Goal: Transaction & Acquisition: Subscribe to service/newsletter

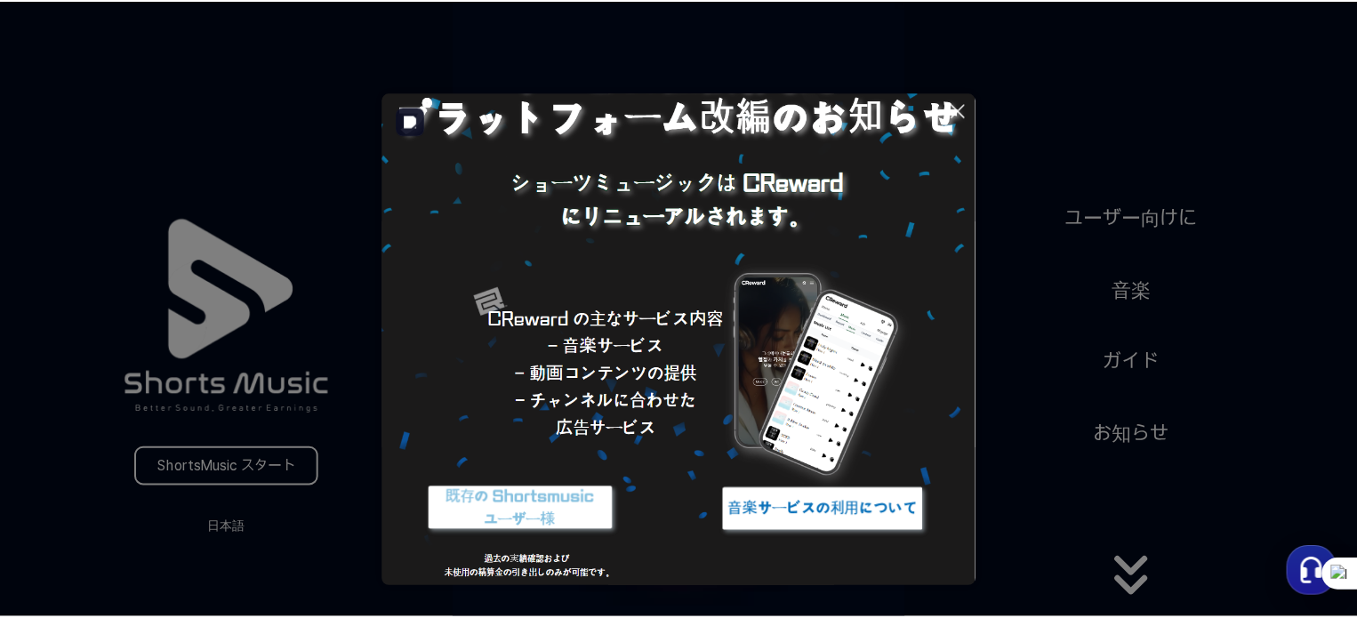
scroll to position [102, 0]
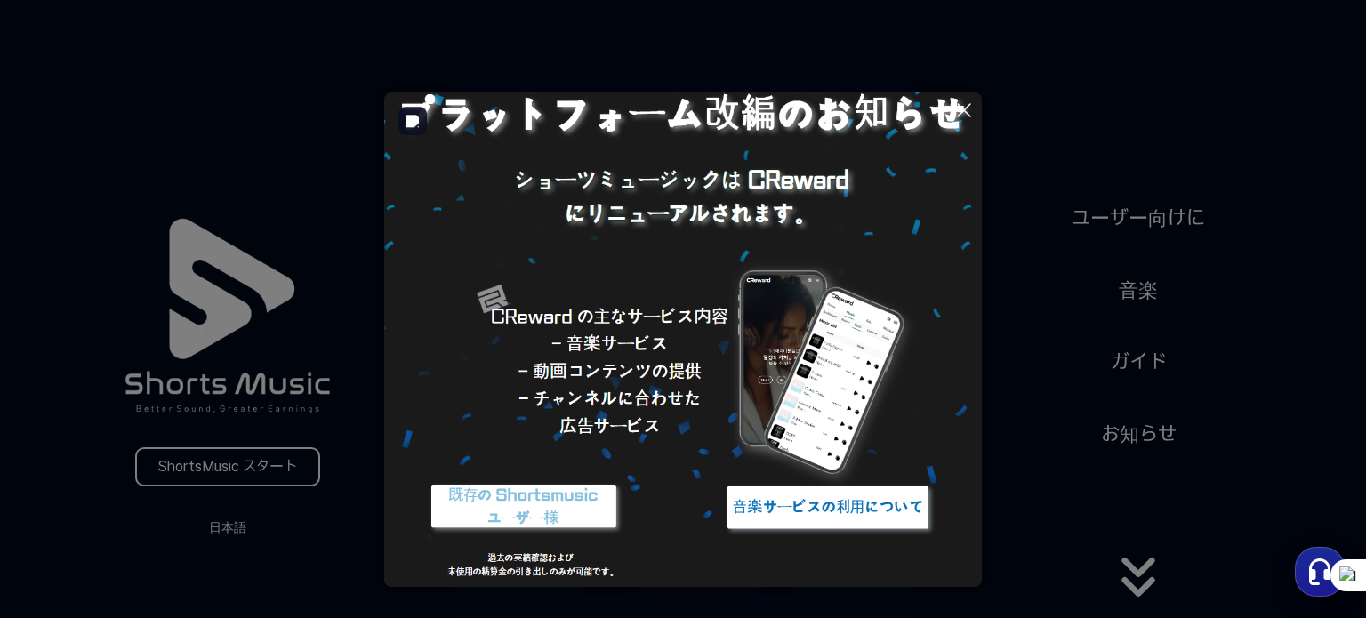
click at [833, 510] on img at bounding box center [828, 507] width 222 height 67
click at [490, 514] on img at bounding box center [524, 507] width 222 height 67
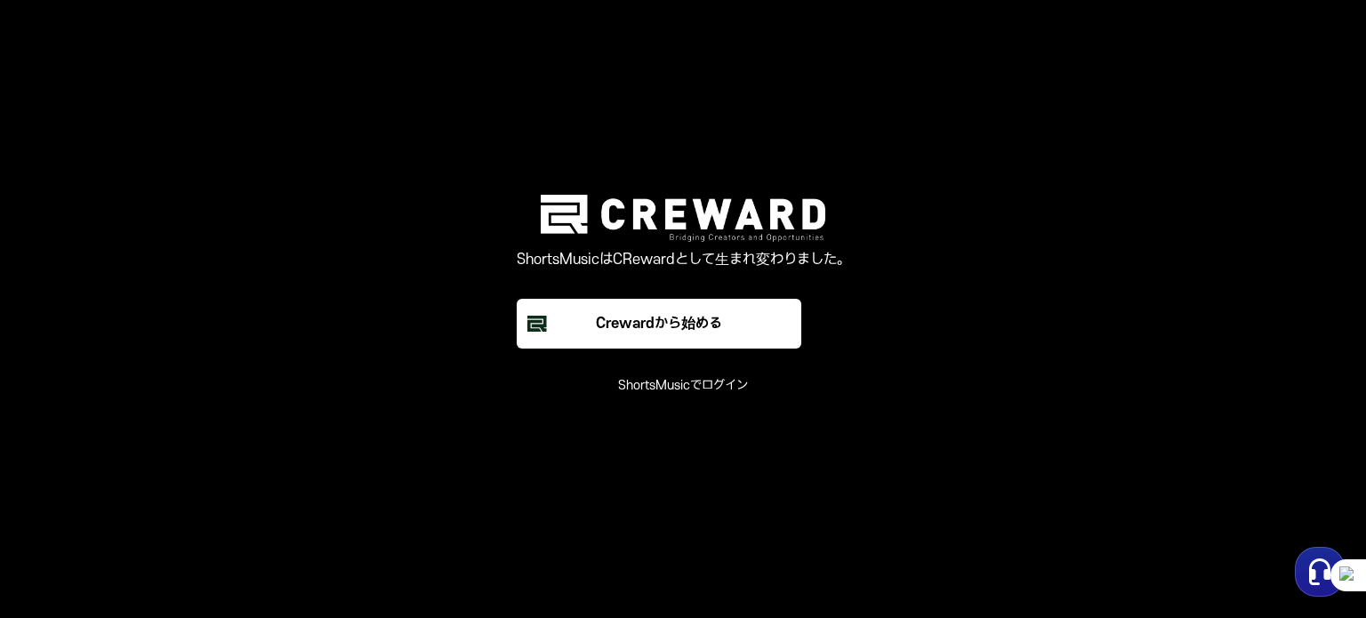
click at [634, 387] on font "ShortsMusicでログイン" at bounding box center [683, 385] width 130 height 15
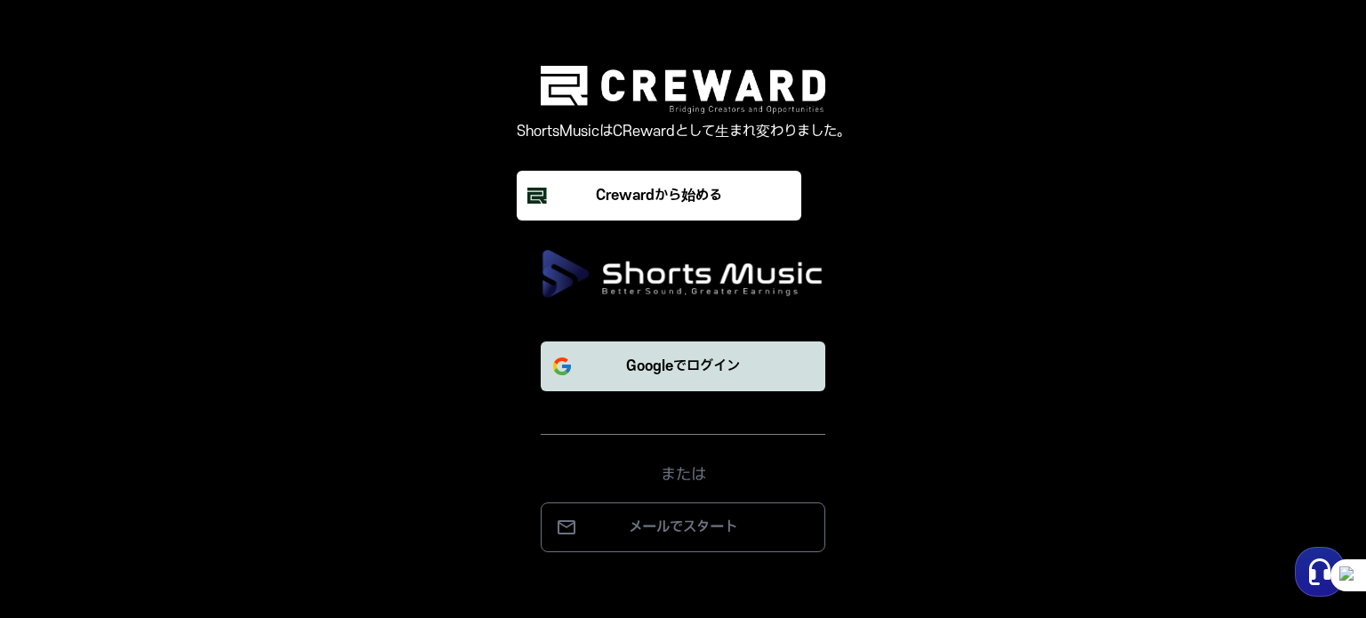
click at [553, 357] on icon "submit" at bounding box center [561, 366] width 21 height 21
click at [670, 373] on font "Googleでログイン" at bounding box center [683, 366] width 114 height 16
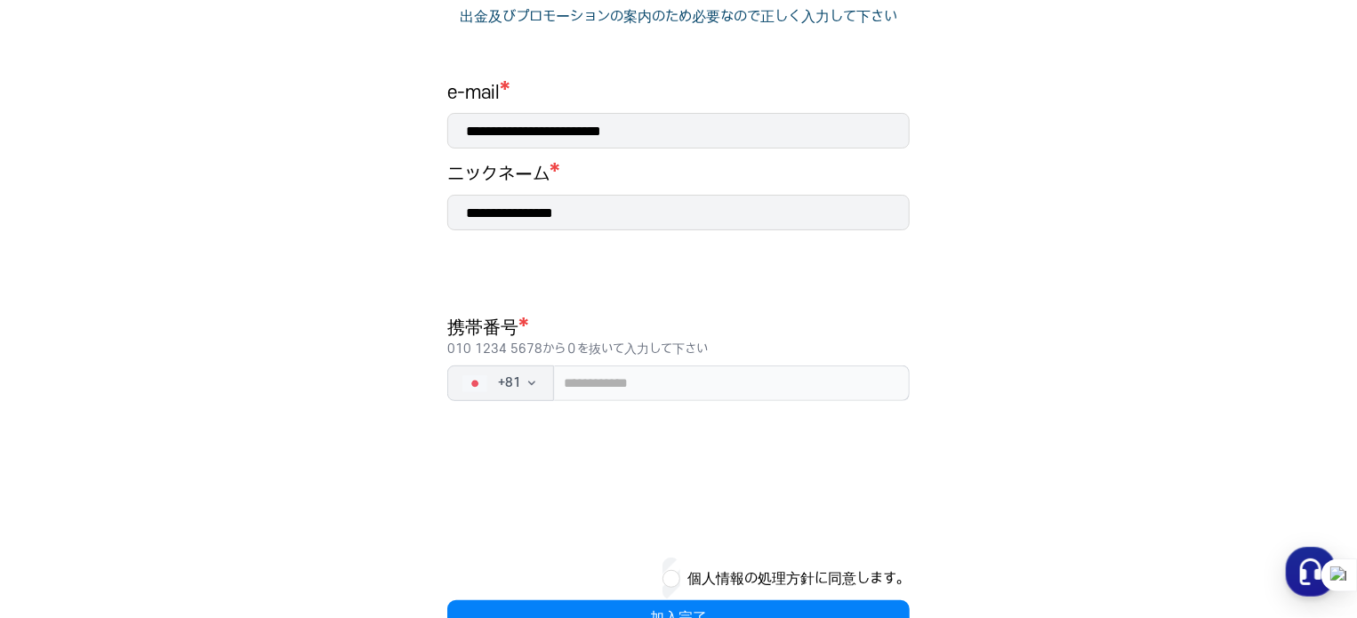
scroll to position [267, 0]
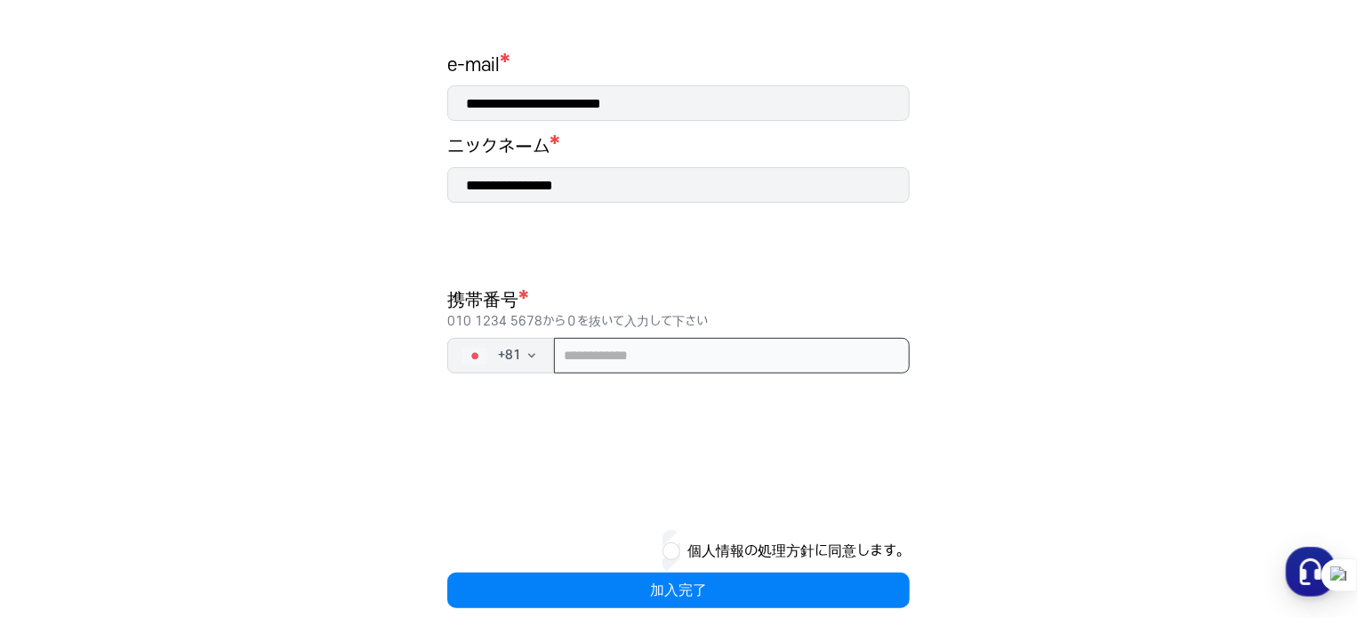
click at [568, 348] on input "tel" at bounding box center [732, 356] width 356 height 36
type input "**********"
click at [679, 554] on div "個人情報の処理方針に同意します。" at bounding box center [678, 551] width 463 height 43
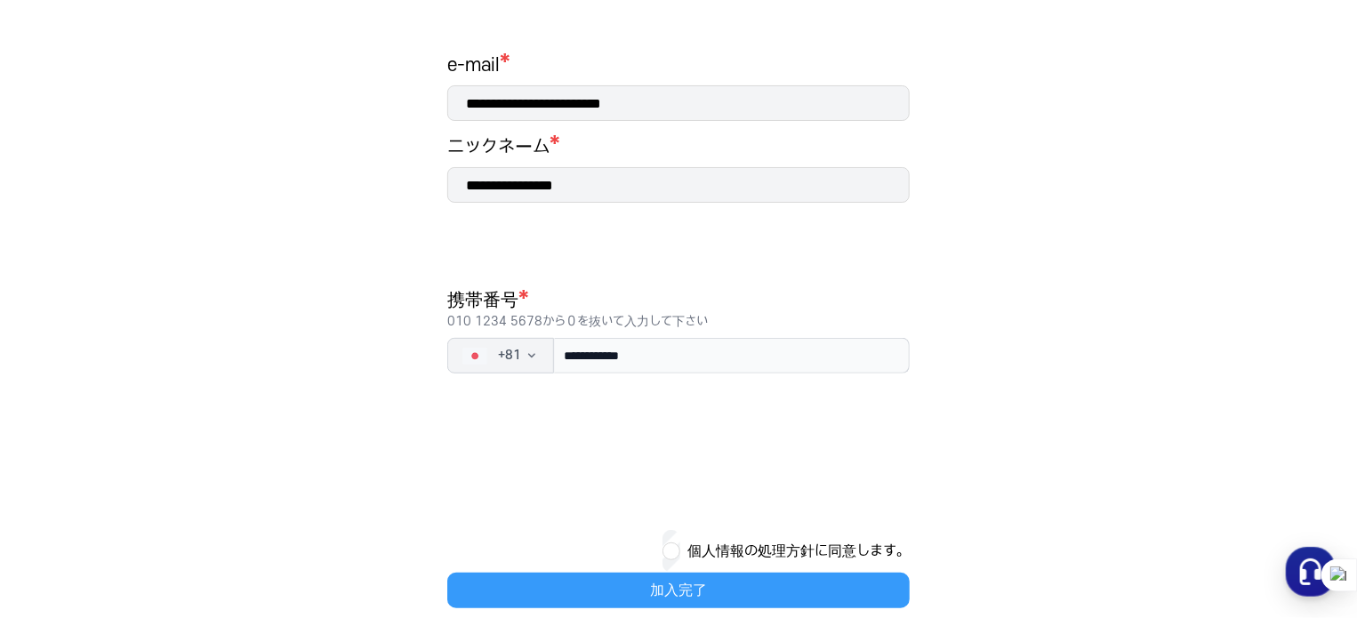
click at [644, 588] on button "加入完了" at bounding box center [678, 591] width 463 height 36
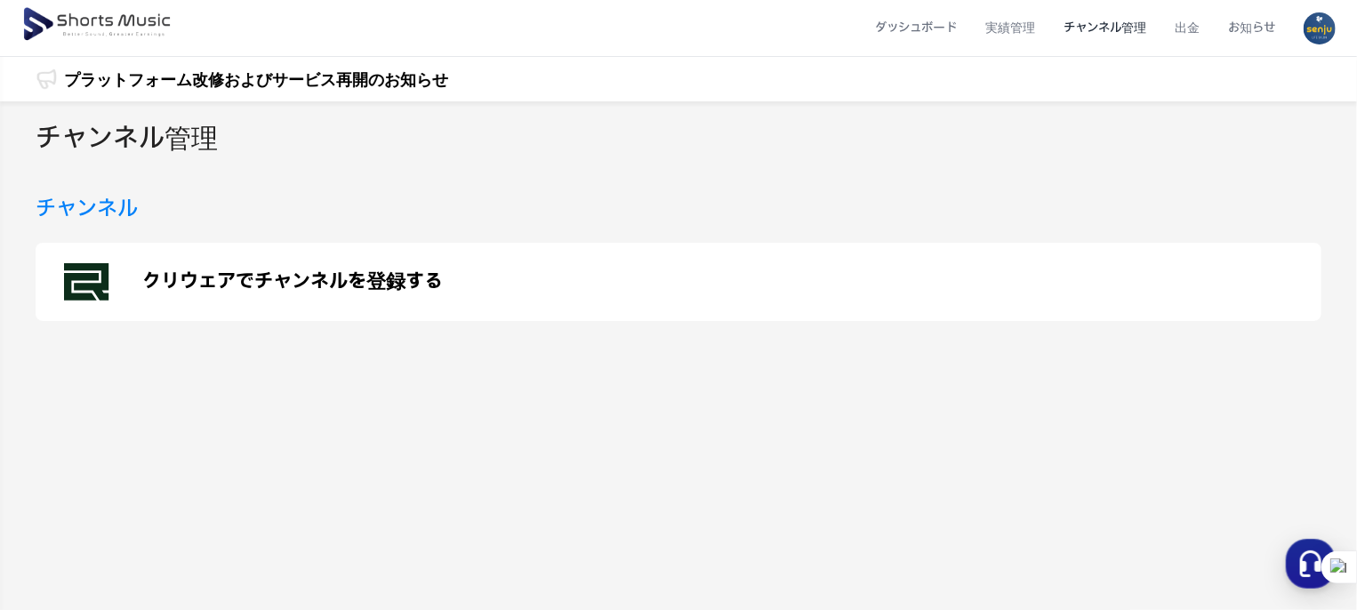
click at [160, 277] on p "クリウェアでチャンネルを登録する" at bounding box center [292, 281] width 301 height 21
